Goal: Book appointment/travel/reservation

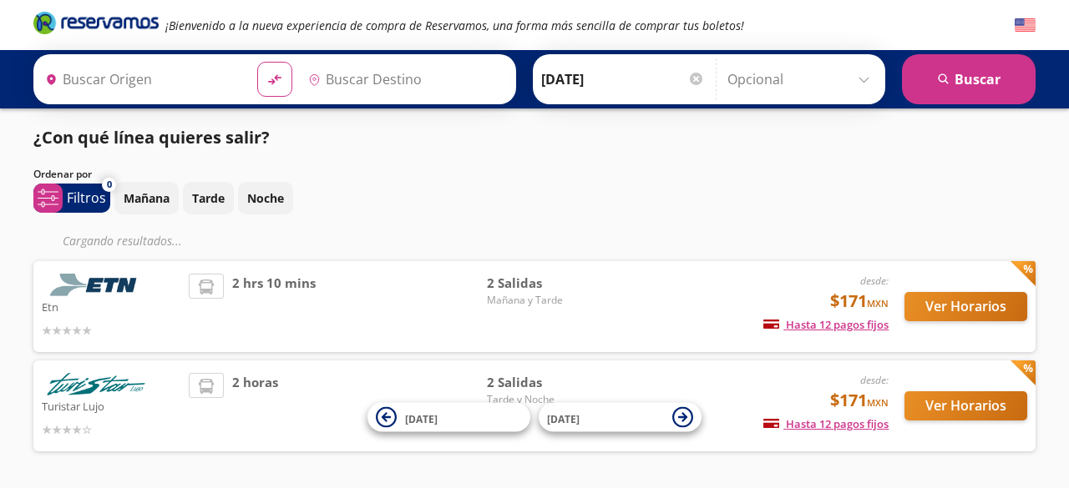
type input "[GEOGRAPHIC_DATA], [GEOGRAPHIC_DATA]"
type input "Toluca, [GEOGRAPHIC_DATA]"
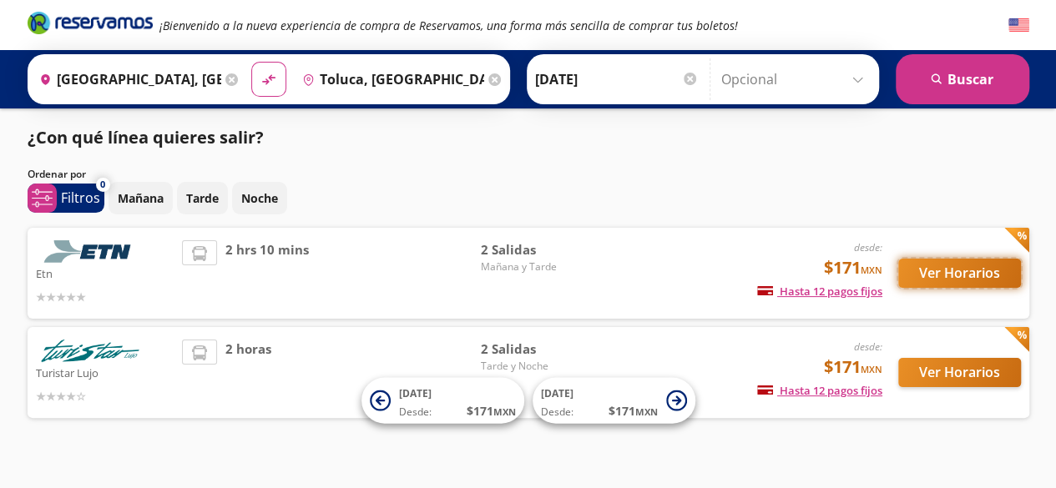
click at [950, 271] on button "Ver Horarios" at bounding box center [959, 273] width 123 height 29
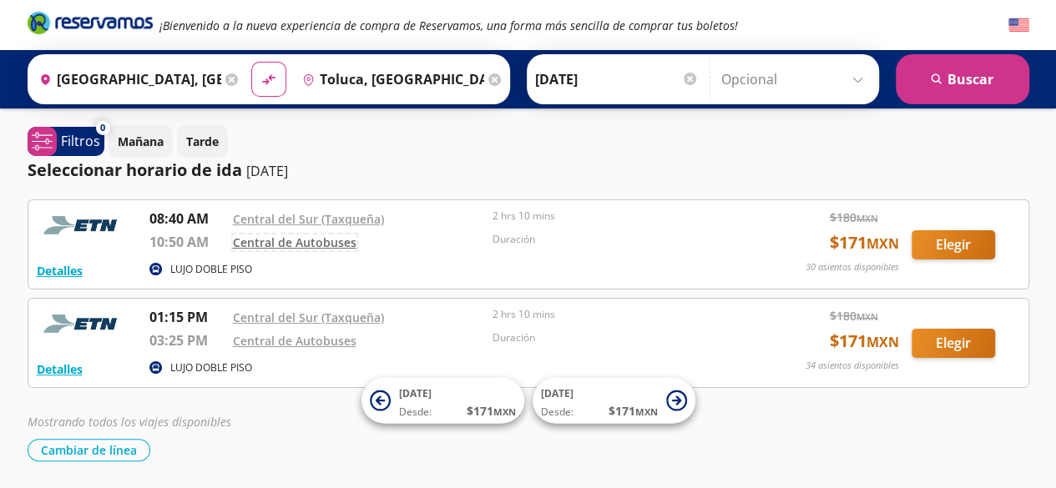
click at [289, 245] on link "Central de Autobuses" at bounding box center [295, 243] width 124 height 16
